Goal: Find specific page/section: Find specific page/section

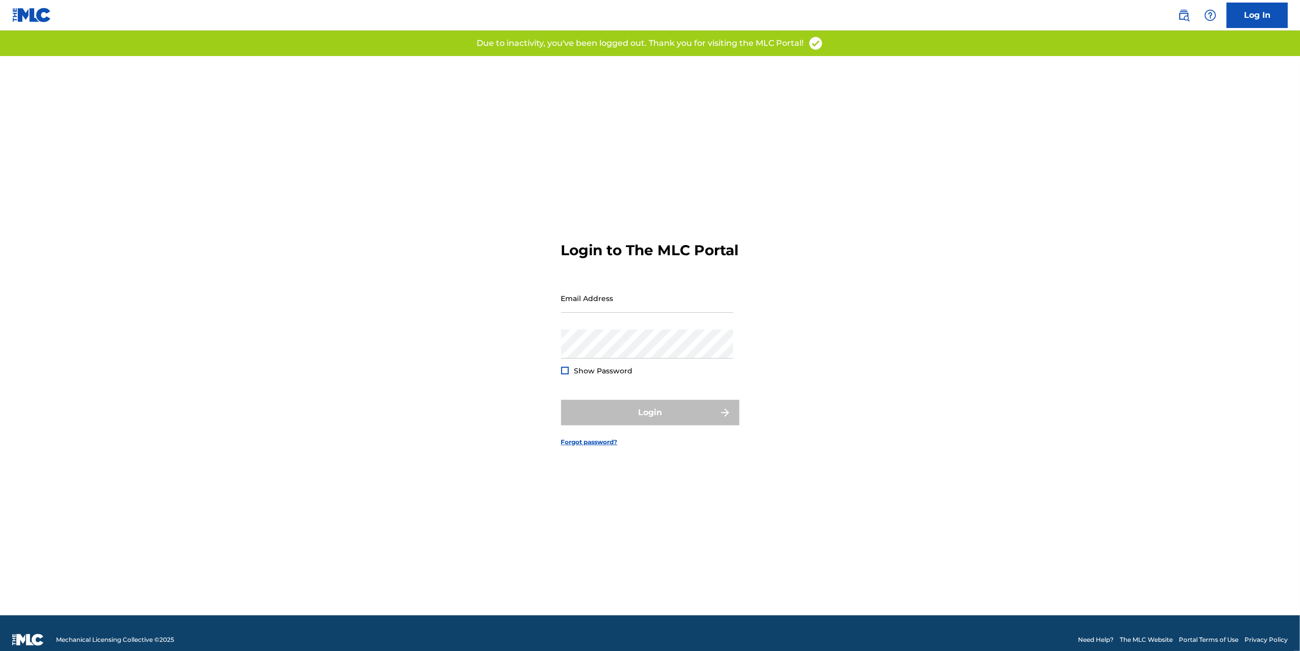
drag, startPoint x: 456, startPoint y: 114, endPoint x: 716, endPoint y: 277, distance: 306.7
click at [713, 279] on form "Login to The MLC Portal Email Address Password Show Password Login Forgot passw…" at bounding box center [650, 335] width 178 height 559
type input "[PERSON_NAME][EMAIL_ADDRESS][DOMAIN_NAME]"
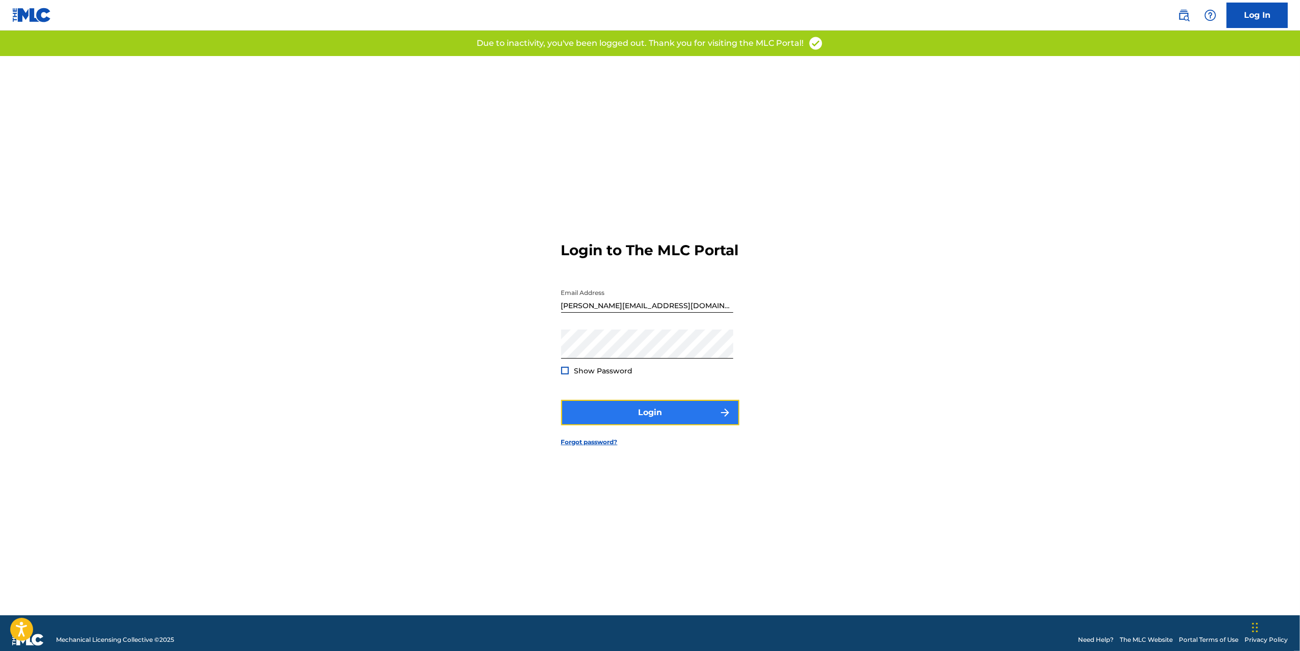
click at [643, 417] on button "Login" at bounding box center [650, 412] width 178 height 25
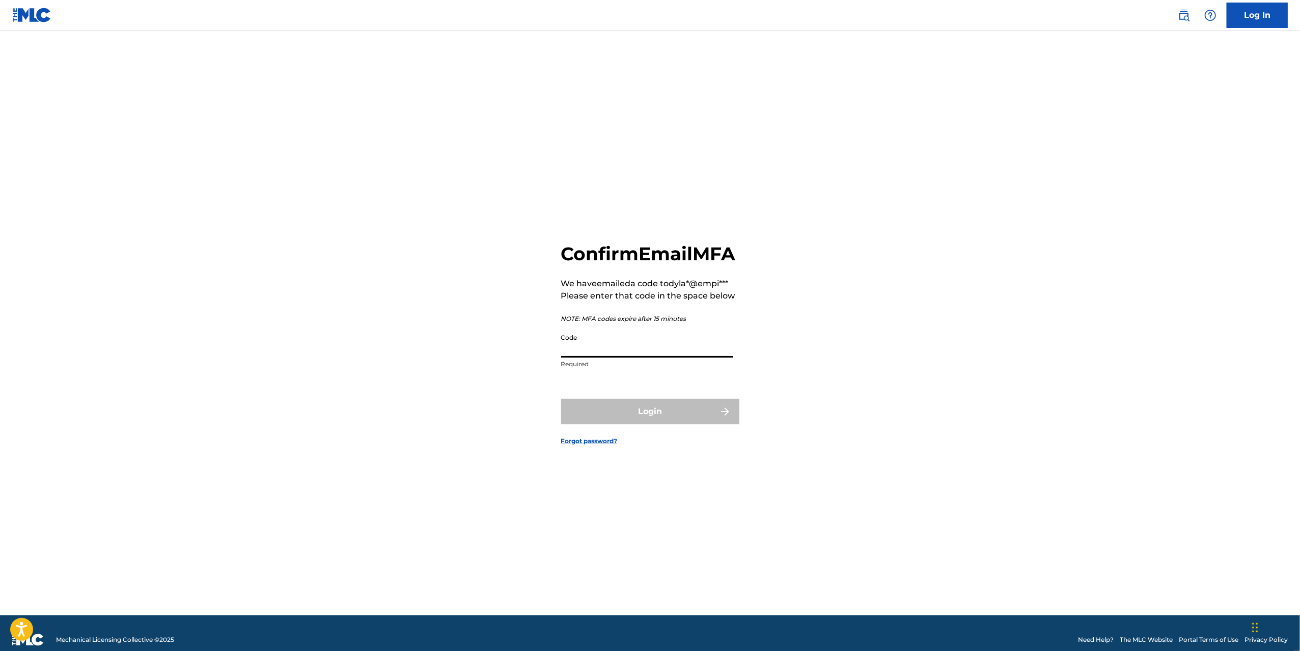
drag, startPoint x: 677, startPoint y: 362, endPoint x: 667, endPoint y: 367, distance: 11.4
click at [676, 358] on input "Code" at bounding box center [647, 343] width 172 height 29
paste input "793847"
type input "793847"
click at [653, 421] on button "Login" at bounding box center [650, 411] width 178 height 25
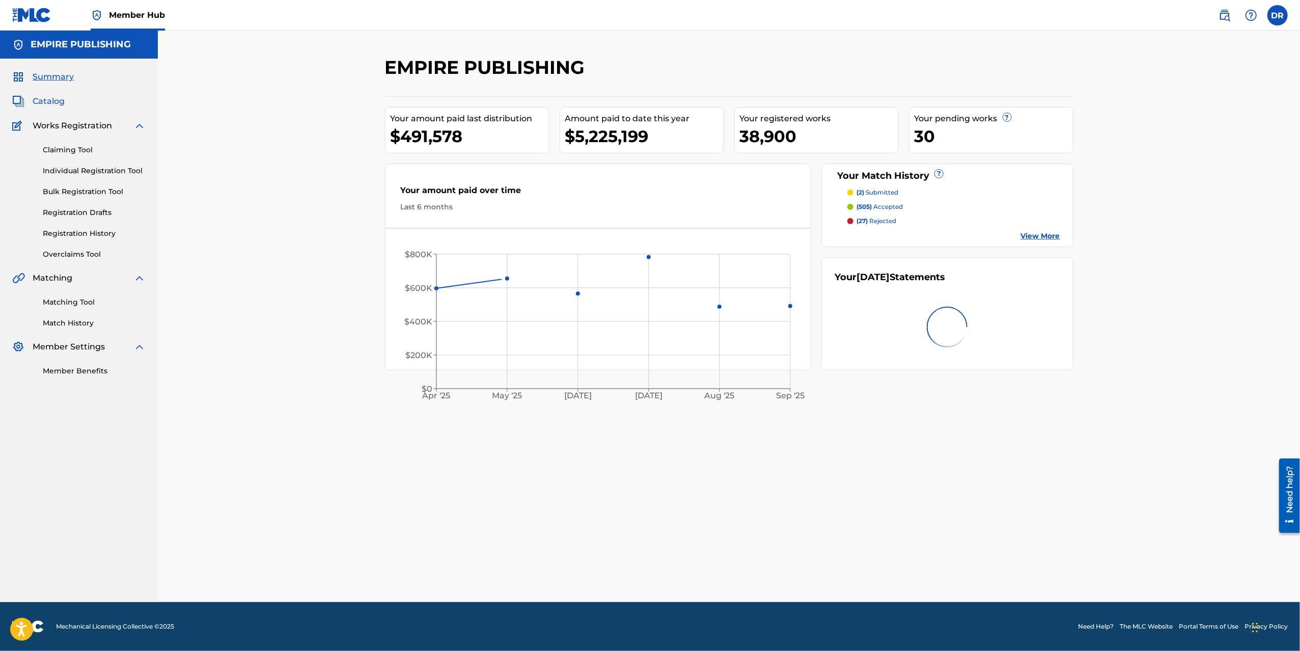
click at [41, 97] on span "Catalog" at bounding box center [49, 101] width 32 height 12
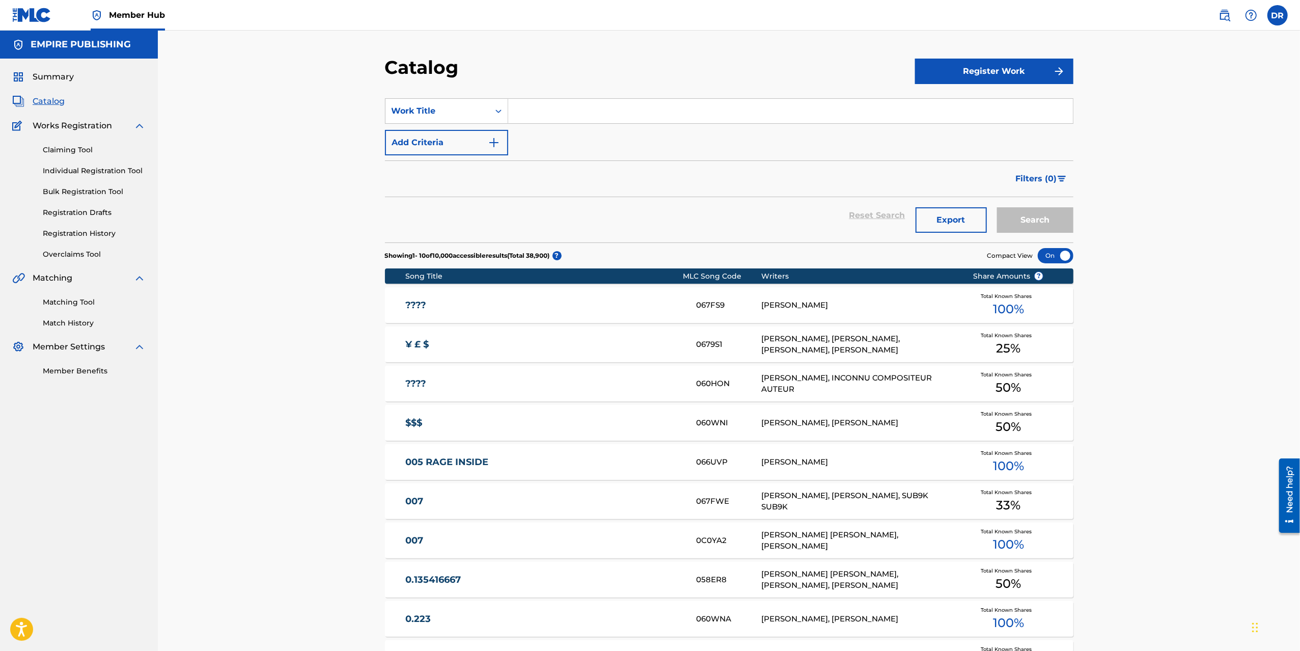
click at [548, 105] on input "Search Form" at bounding box center [790, 111] width 565 height 24
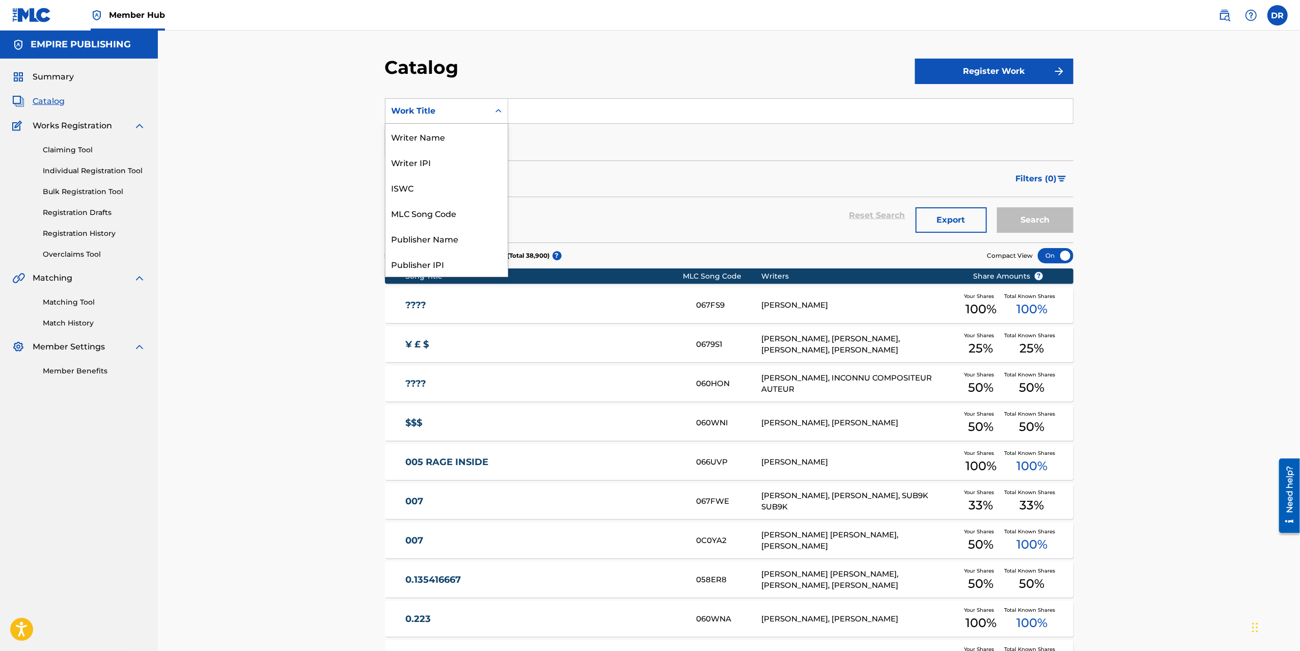
drag, startPoint x: 437, startPoint y: 105, endPoint x: 428, endPoint y: 161, distance: 57.2
click at [437, 107] on div "Work Title" at bounding box center [438, 111] width 92 height 12
click at [439, 129] on div "Writer Name" at bounding box center [447, 123] width 122 height 25
click at [511, 106] on input "Search Form" at bounding box center [790, 111] width 565 height 24
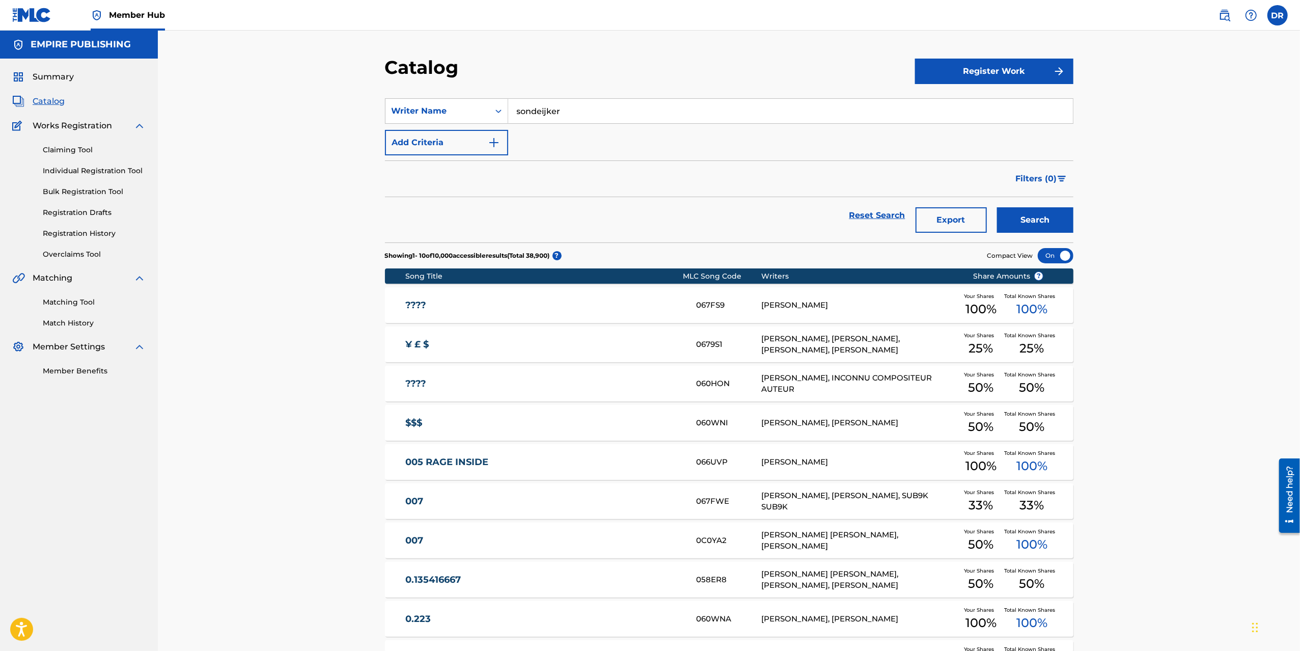
type input "sondeijker"
click at [997, 207] on button "Search" at bounding box center [1035, 219] width 76 height 25
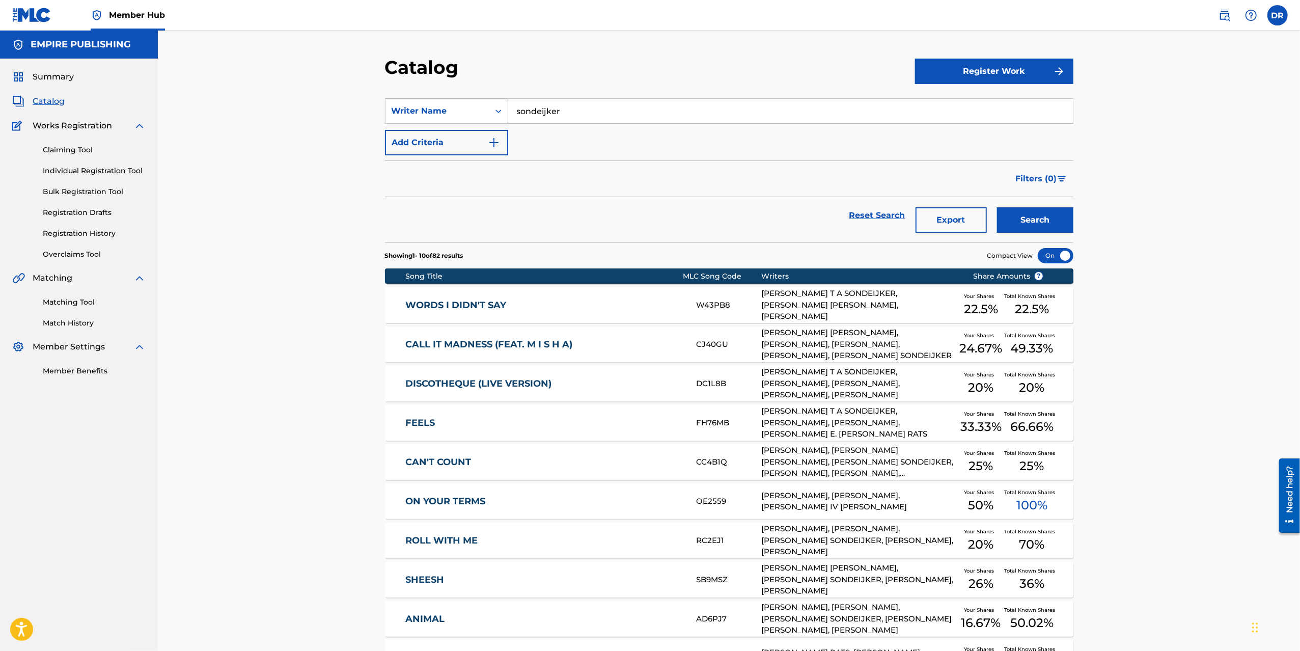
scroll to position [126, 0]
